Goal: Task Accomplishment & Management: Manage account settings

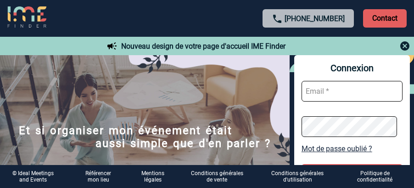
click at [350, 80] on form at bounding box center [352, 108] width 101 height 71
click at [350, 91] on input "text" at bounding box center [352, 91] width 101 height 21
type input "roxane.giancatarino@accor.com"
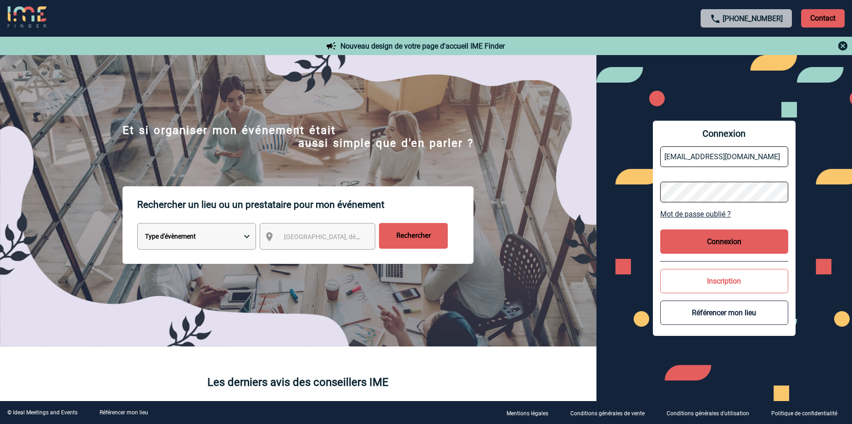
click at [724, 232] on button "Connexion" at bounding box center [724, 241] width 128 height 24
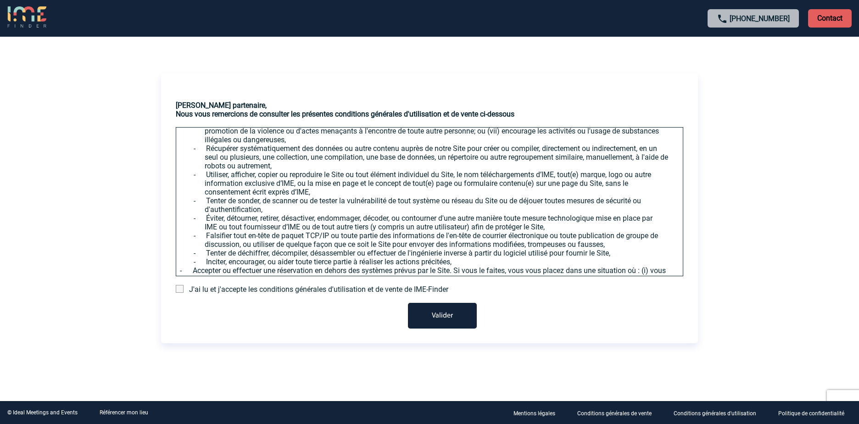
scroll to position [1193, 0]
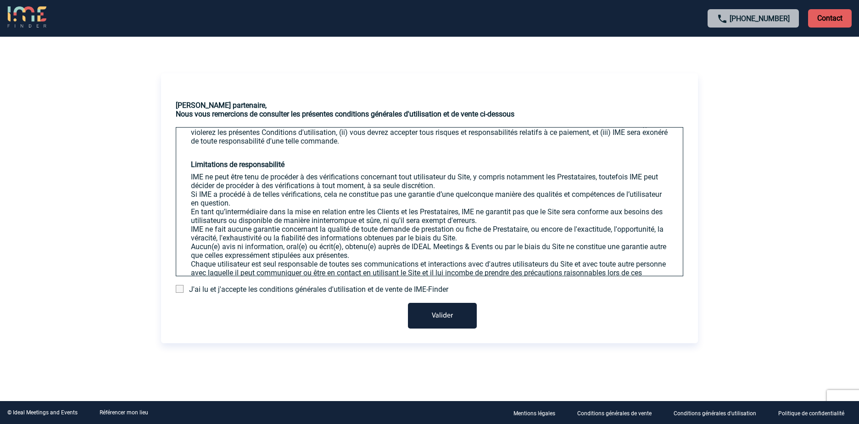
click at [179, 292] on span at bounding box center [180, 289] width 8 height 8
click at [0, 0] on input "checkbox" at bounding box center [0, 0] width 0 height 0
click at [445, 309] on button "Valider" at bounding box center [442, 316] width 69 height 26
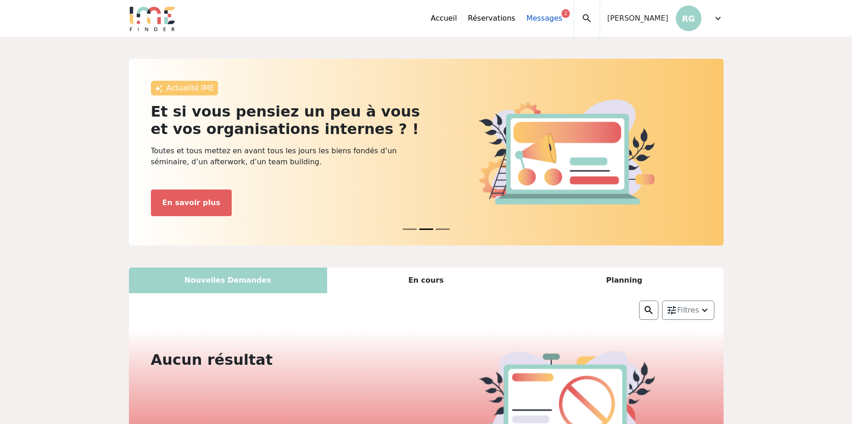
click at [526, 13] on link "Messages 2" at bounding box center [544, 18] width 36 height 11
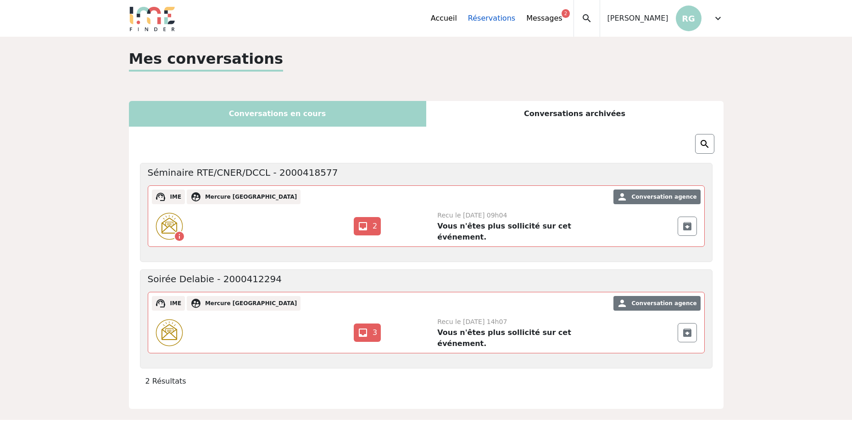
click at [469, 17] on link "Réservations" at bounding box center [491, 18] width 47 height 11
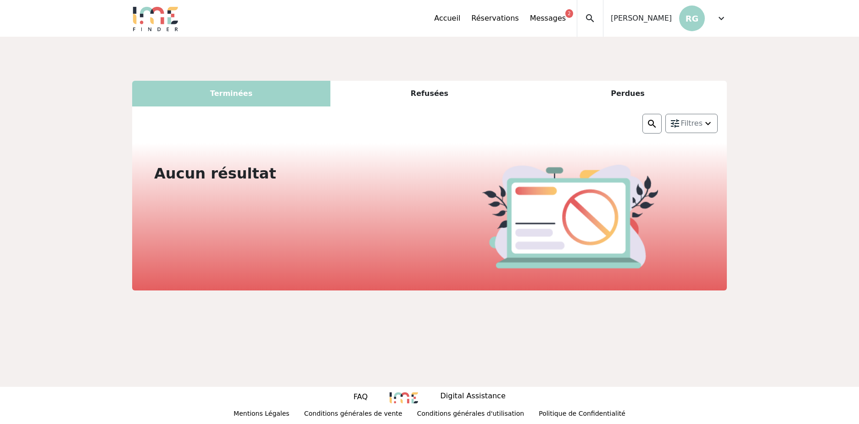
click at [443, 18] on link "Accueil" at bounding box center [447, 18] width 26 height 11
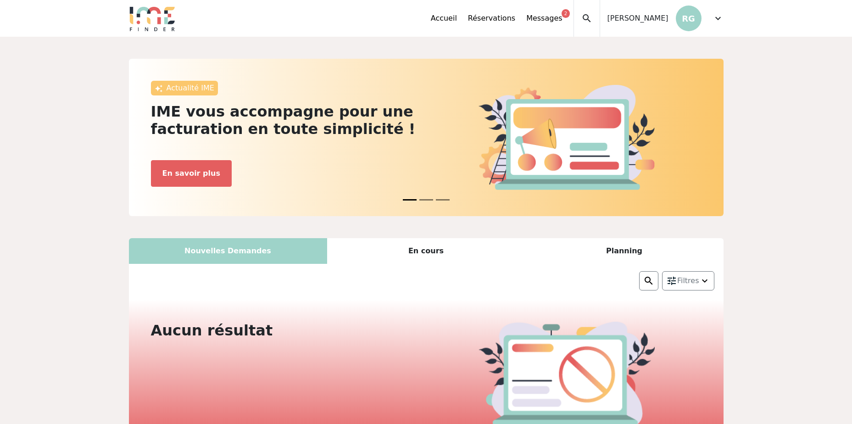
click at [687, 23] on p "RG" at bounding box center [689, 19] width 26 height 26
drag, startPoint x: 625, startPoint y: 20, endPoint x: 615, endPoint y: 35, distance: 17.6
click at [625, 21] on span "[PERSON_NAME]" at bounding box center [638, 18] width 61 height 11
